Goal: Task Accomplishment & Management: Manage account settings

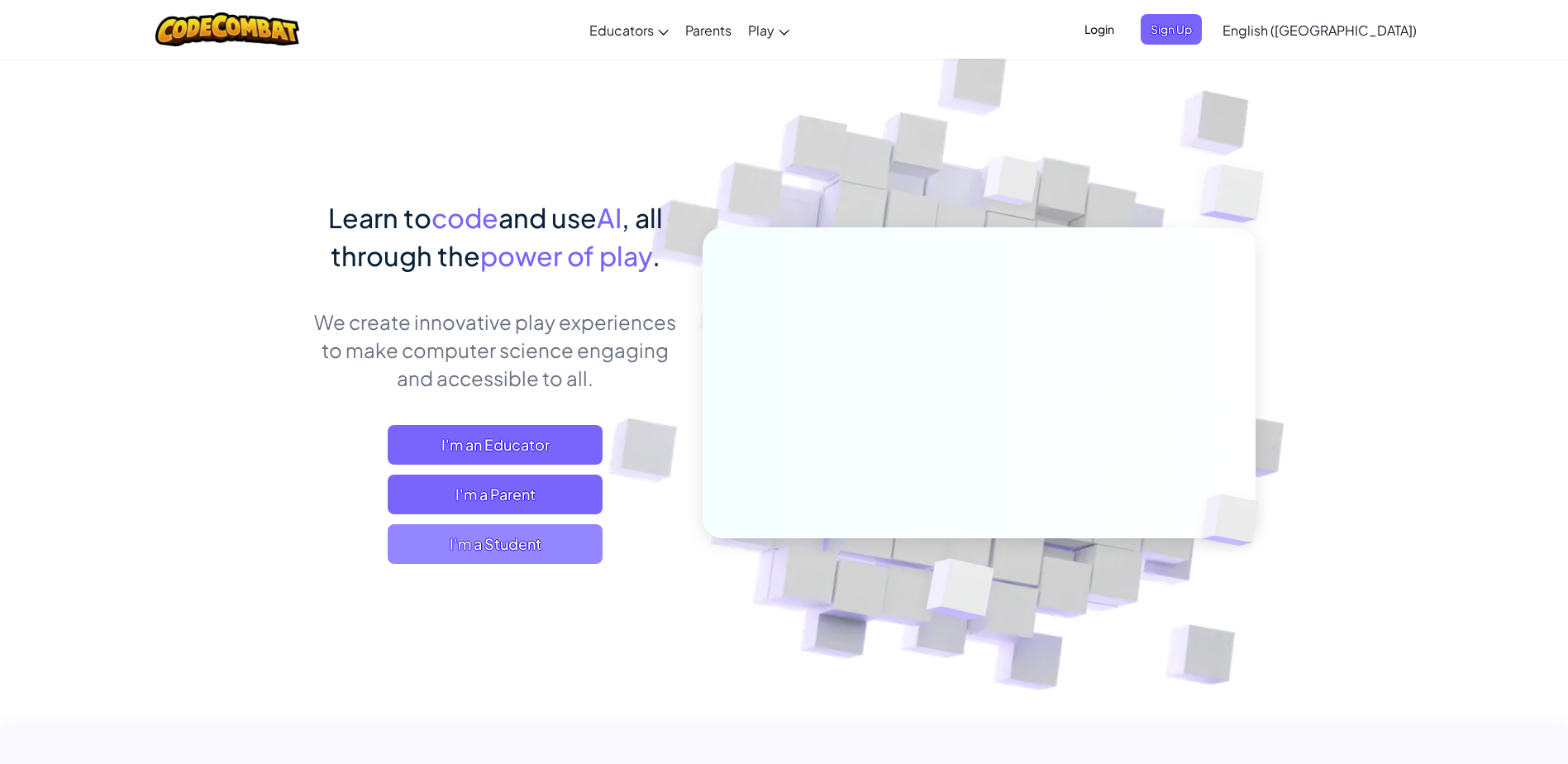
click at [501, 552] on span "I'm a Student" at bounding box center [494, 544] width 215 height 40
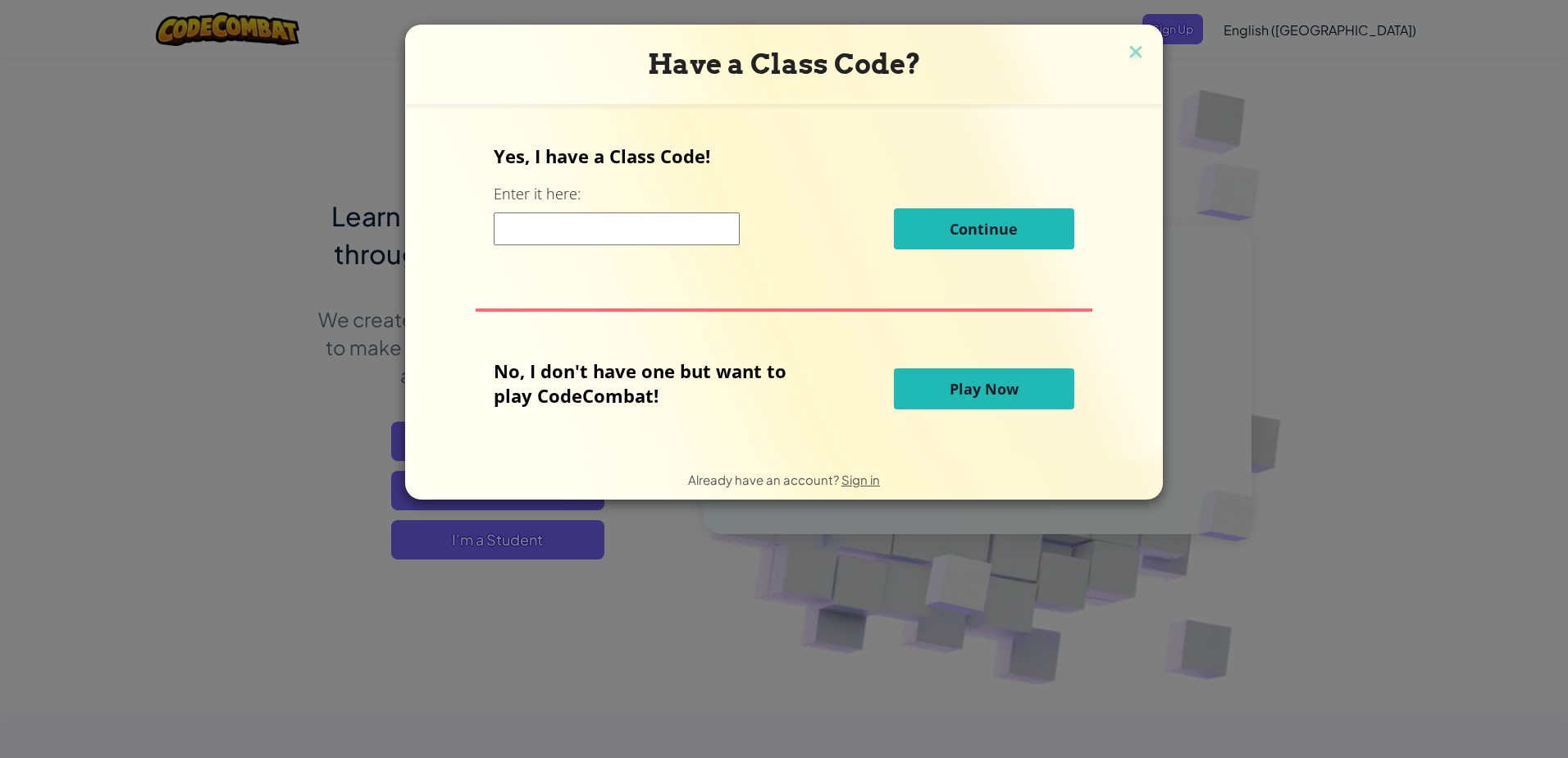
click at [589, 221] on input at bounding box center [617, 228] width 246 height 33
drag, startPoint x: 1277, startPoint y: 183, endPoint x: 1288, endPoint y: 83, distance: 100.6
click at [1277, 182] on div "Have a Class Code? Yes, I have a Class Code! Enter it here: Continue No, I don'…" at bounding box center [784, 379] width 1568 height 758
click at [1143, 40] on div "Have a Class Code?" at bounding box center [784, 64] width 758 height 80
click at [1132, 49] on img at bounding box center [1135, 53] width 21 height 24
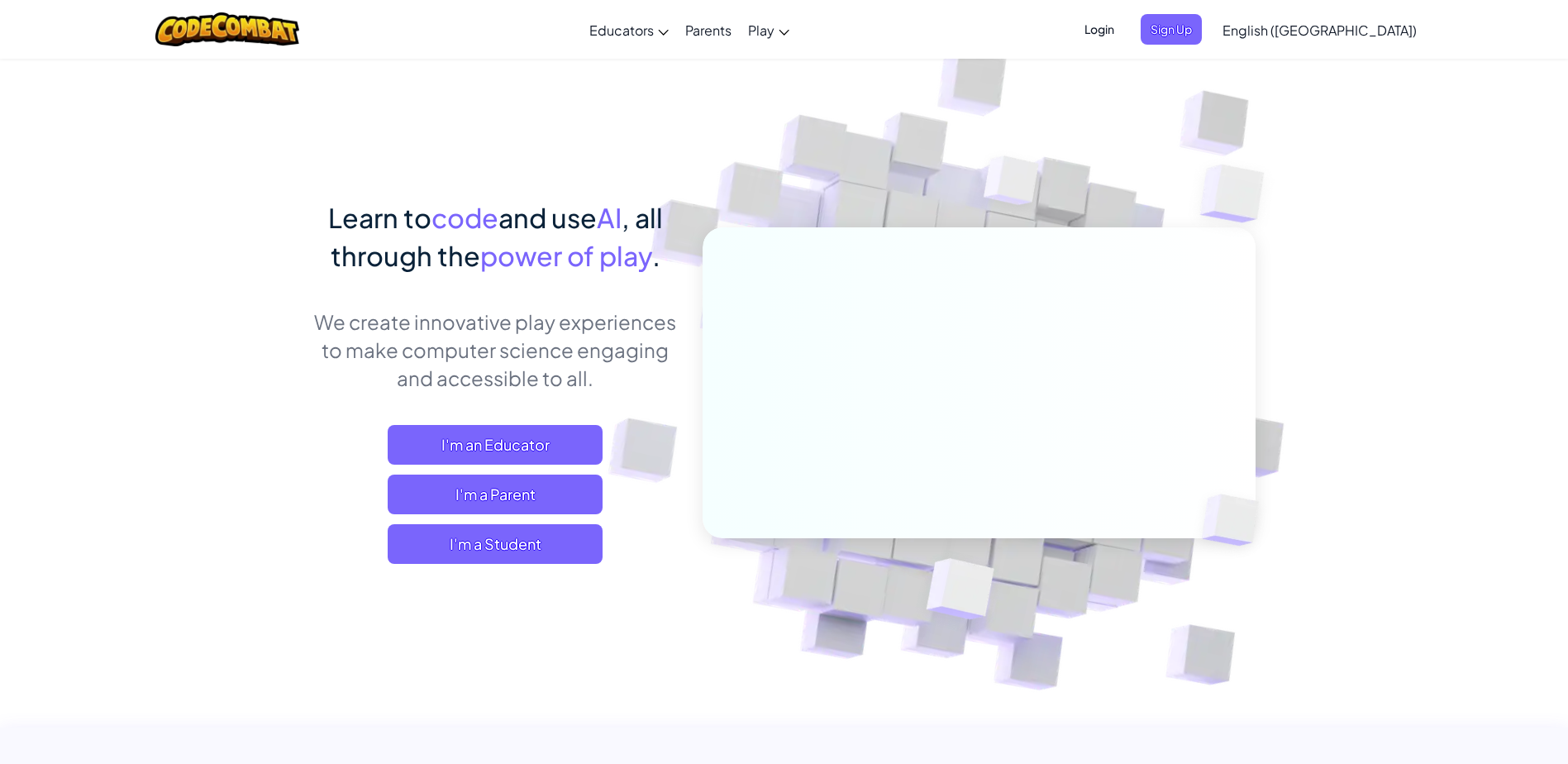
click at [1124, 34] on span "Login" at bounding box center [1099, 30] width 49 height 31
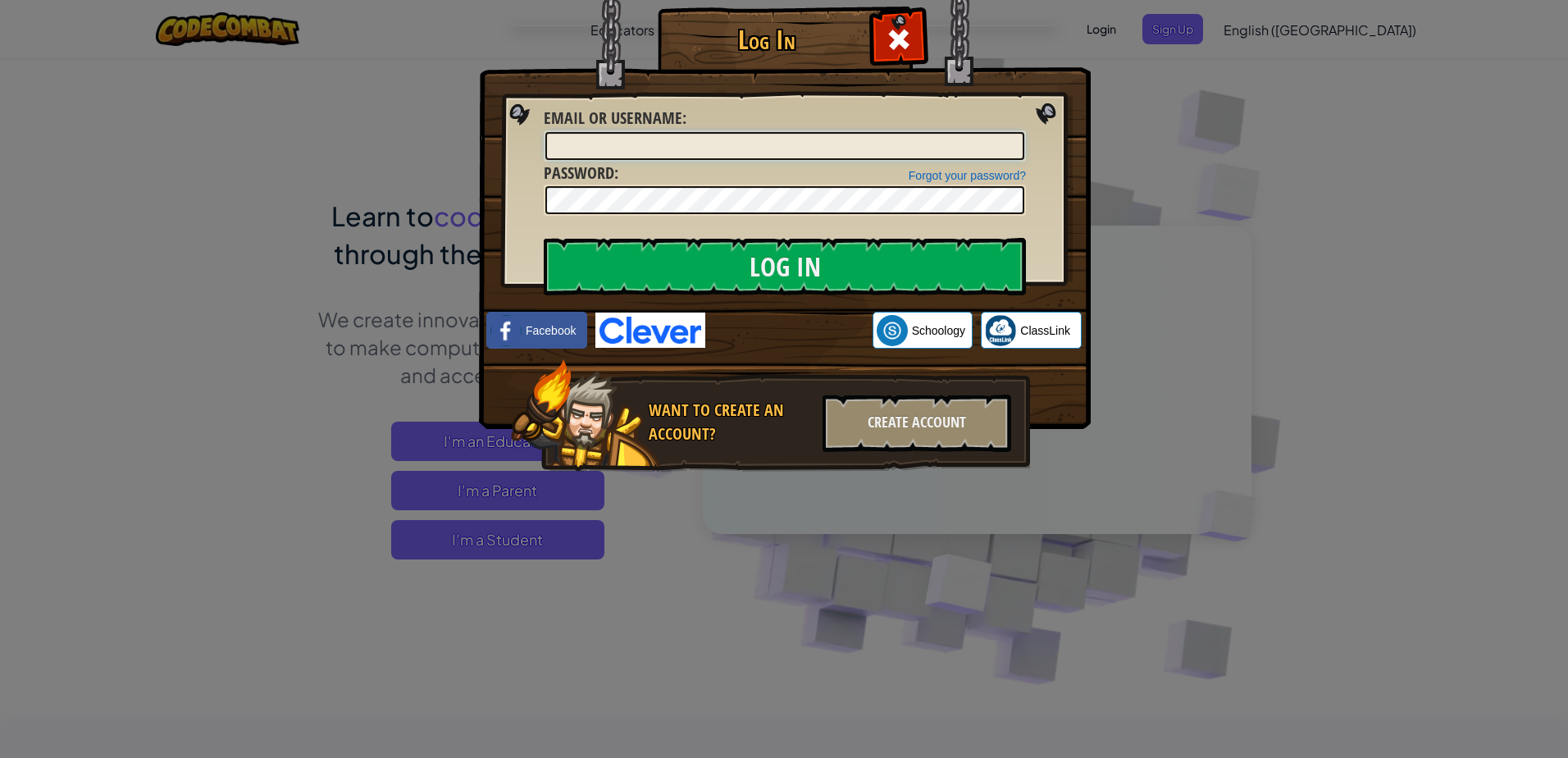
click at [683, 140] on input "Email or Username :" at bounding box center [784, 146] width 479 height 28
type input "[EMAIL_ADDRESS][DOMAIN_NAME]"
drag, startPoint x: 743, startPoint y: 135, endPoint x: 466, endPoint y: 172, distance: 279.5
click at [466, 172] on div "Log In Unknown Error Email or Username : [EMAIL_ADDRESS][DOMAIN_NAME] Forgot yo…" at bounding box center [784, 379] width 1568 height 758
type input "w"
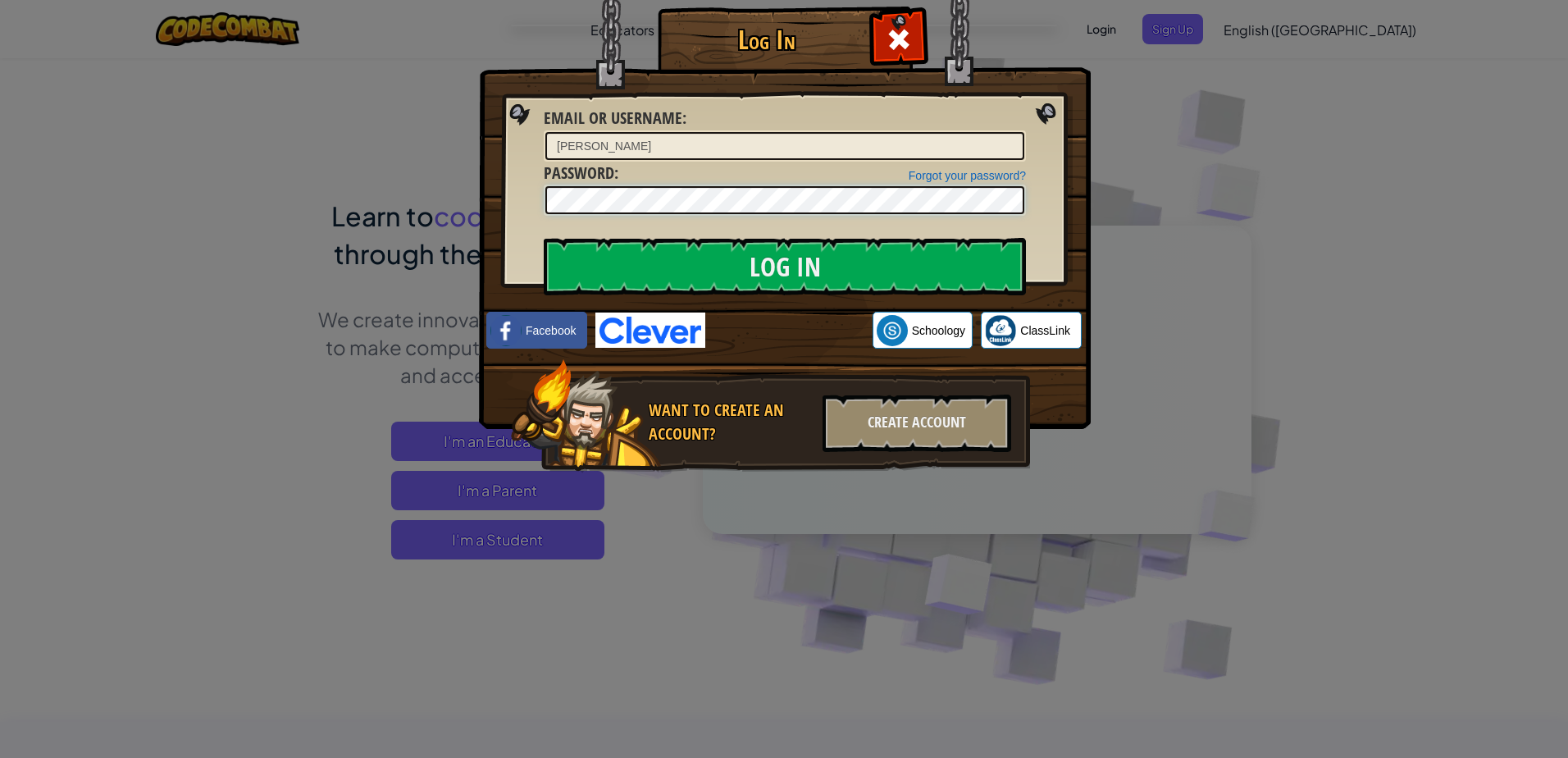
click at [544, 238] on input "Log In" at bounding box center [784, 267] width 482 height 57
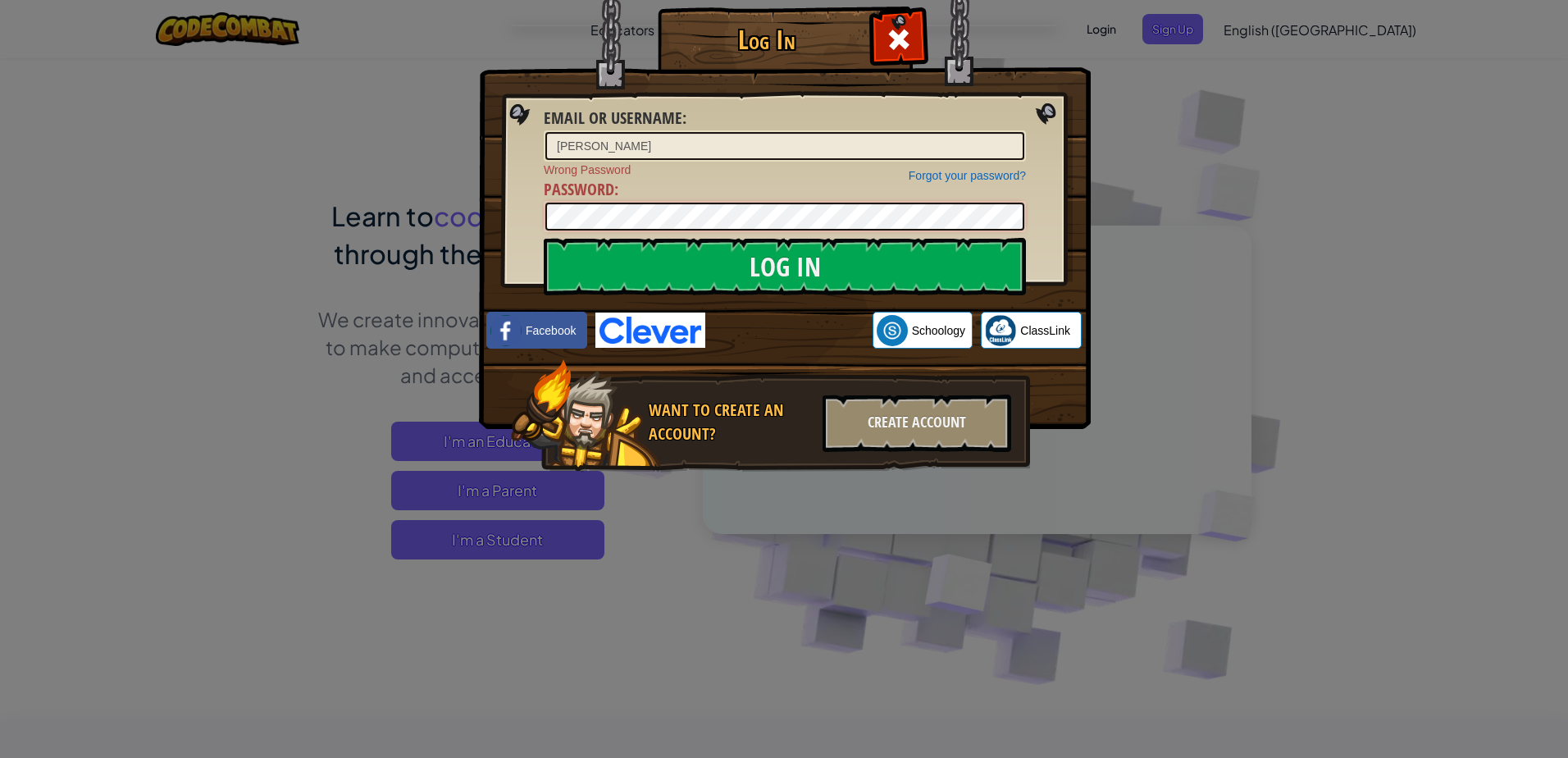
click at [544, 238] on input "Log In" at bounding box center [784, 267] width 482 height 57
click at [598, 148] on input "[PERSON_NAME]" at bounding box center [784, 146] width 479 height 28
type input "williamS1101"
click at [544, 238] on input "Log In" at bounding box center [784, 267] width 482 height 57
